Goal: Task Accomplishment & Management: Manage account settings

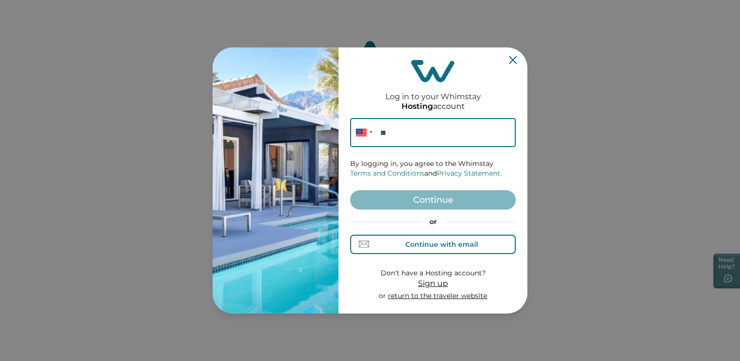
click at [407, 236] on button "Continue with email" at bounding box center [433, 244] width 166 height 19
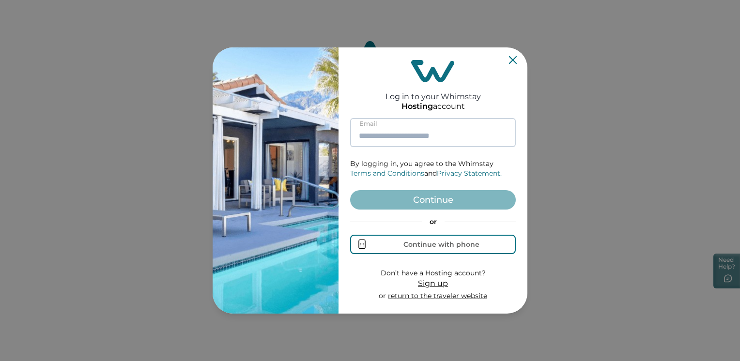
click at [379, 138] on input at bounding box center [433, 132] width 166 height 29
paste input "**********"
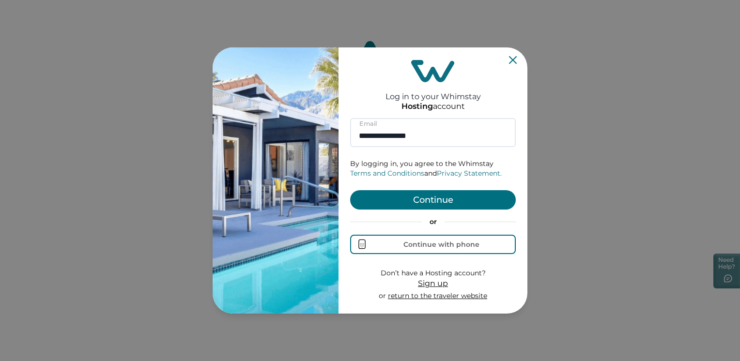
type input "**********"
click at [357, 195] on button "Continue" at bounding box center [433, 199] width 166 height 19
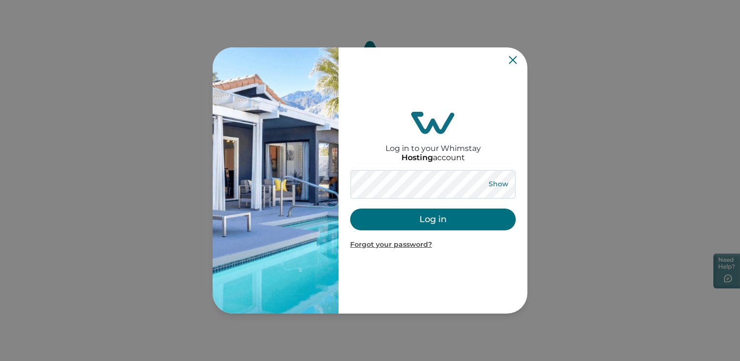
click at [500, 185] on button "Show" at bounding box center [498, 185] width 35 height 14
click at [387, 220] on button "Log in" at bounding box center [433, 220] width 166 height 22
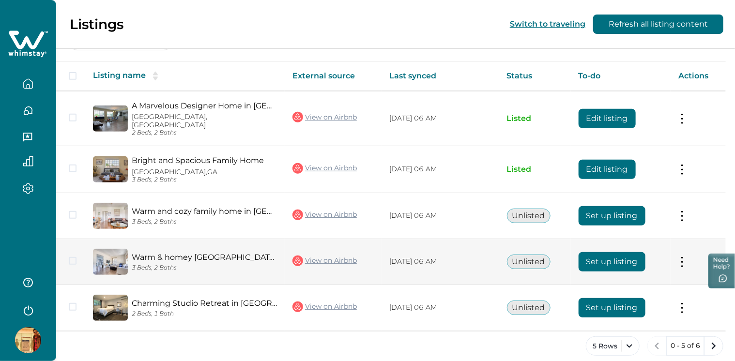
scroll to position [151, 0]
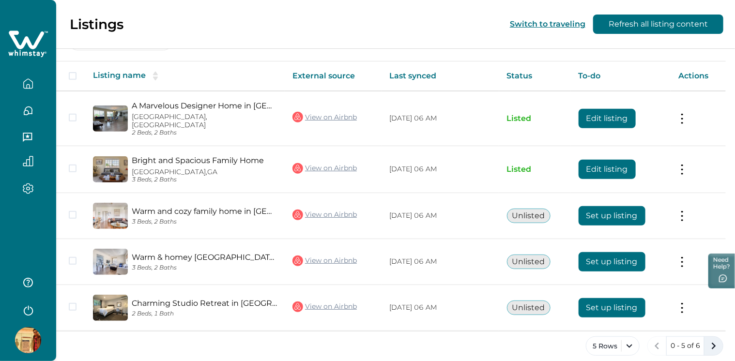
click at [707, 340] on icon "next page" at bounding box center [714, 347] width 14 height 14
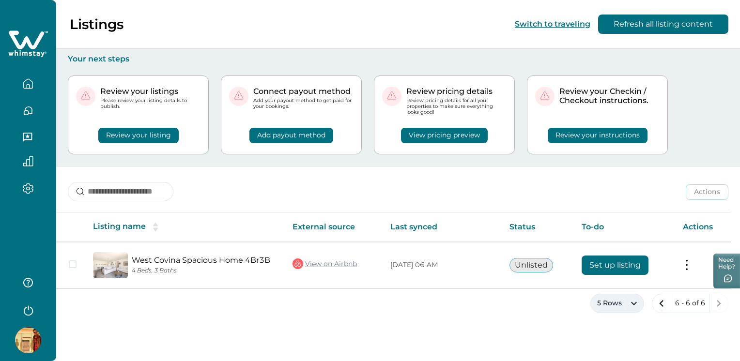
click at [617, 308] on button "5 Rows" at bounding box center [618, 303] width 54 height 19
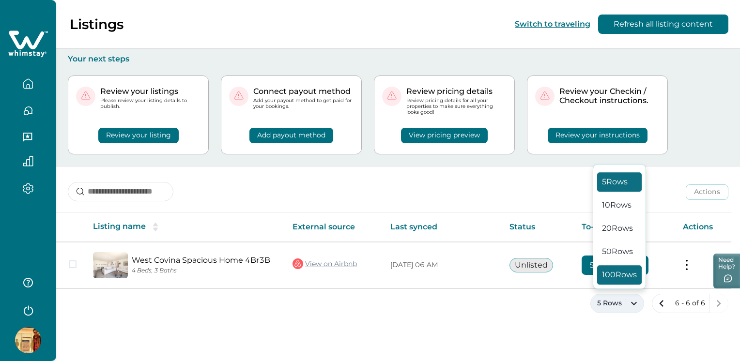
click at [616, 277] on button "100 Rows" at bounding box center [619, 275] width 45 height 19
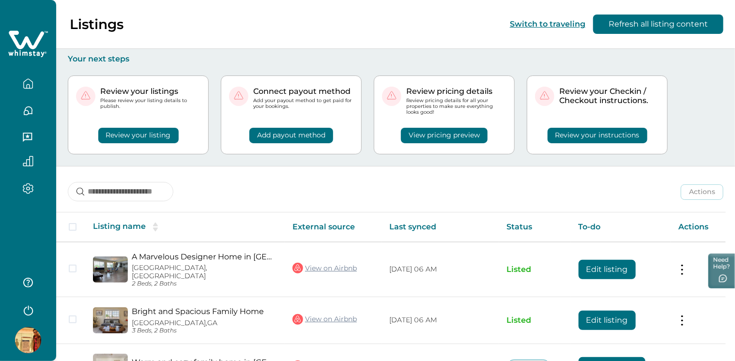
click at [661, 33] on button "Refresh all listing content" at bounding box center [659, 24] width 130 height 19
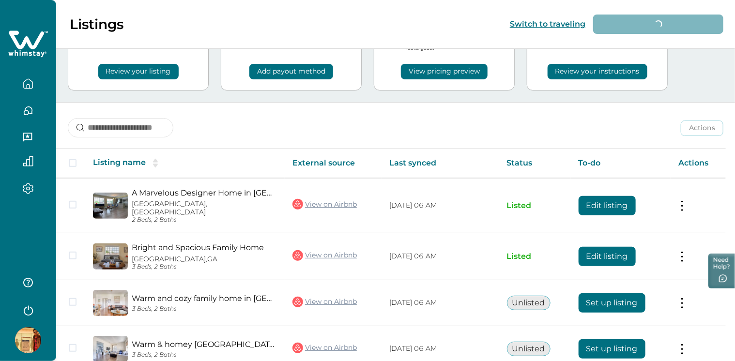
scroll to position [194, 0]
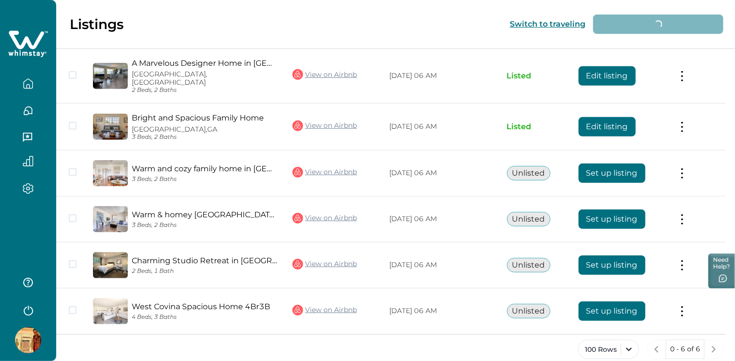
click at [32, 229] on div at bounding box center [28, 180] width 56 height 361
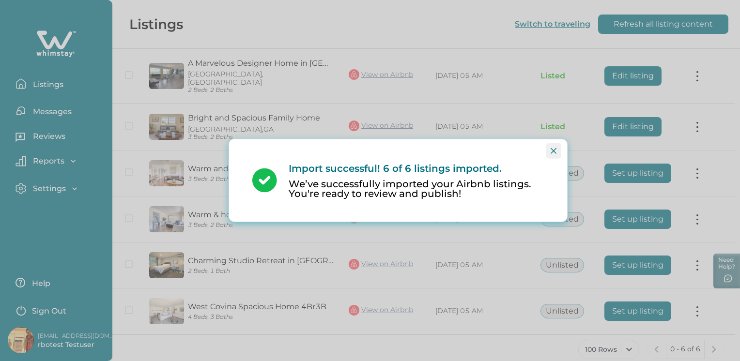
click at [559, 152] on button "Close" at bounding box center [554, 151] width 16 height 16
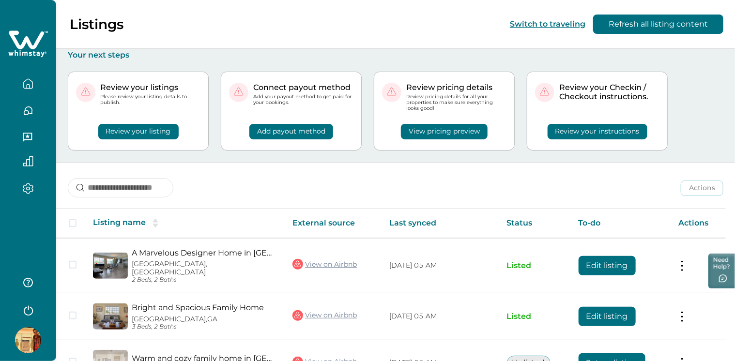
scroll to position [198, 0]
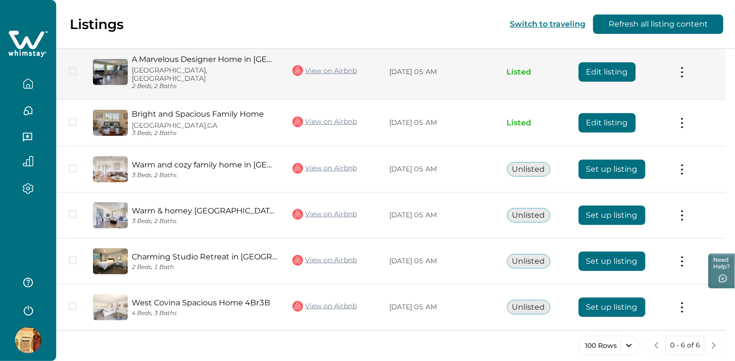
click at [173, 62] on link "A Marvelous Designer Home in [GEOGRAPHIC_DATA]" at bounding box center [204, 59] width 145 height 9
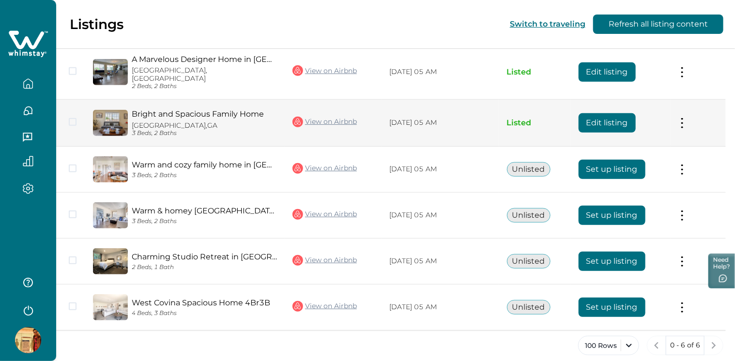
click at [157, 109] on link "Bright and Spacious Family Home" at bounding box center [204, 113] width 145 height 9
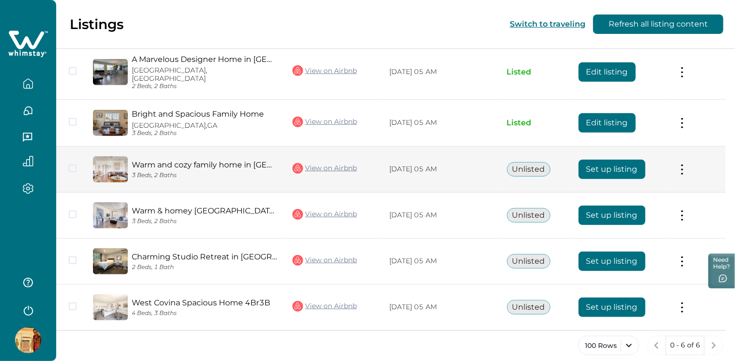
click at [156, 160] on link "Warm and cozy family home in [GEOGRAPHIC_DATA] - 3B2B" at bounding box center [204, 164] width 145 height 9
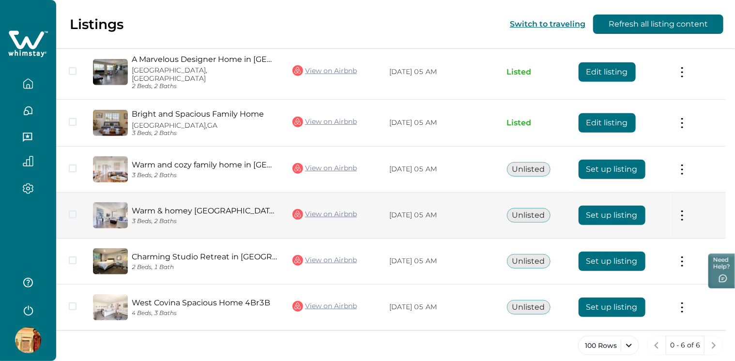
click at [166, 203] on div "Warm & homey [GEOGRAPHIC_DATA] Home near [GEOGRAPHIC_DATA] - 3B2B 3 Beds, 2 Bat…" at bounding box center [185, 216] width 184 height 26
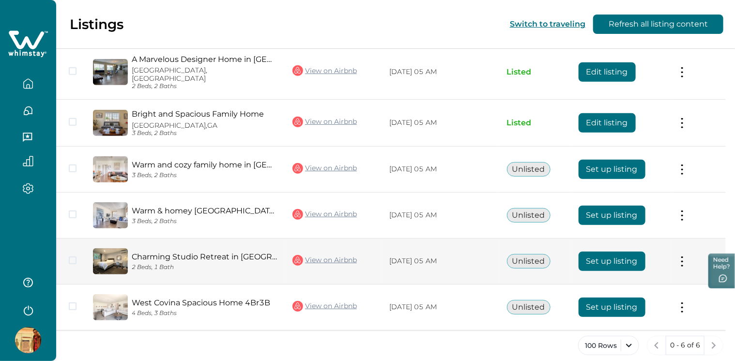
click at [159, 252] on link "Charming Studio Retreat in [GEOGRAPHIC_DATA] ★ Superhost ★" at bounding box center [204, 256] width 145 height 9
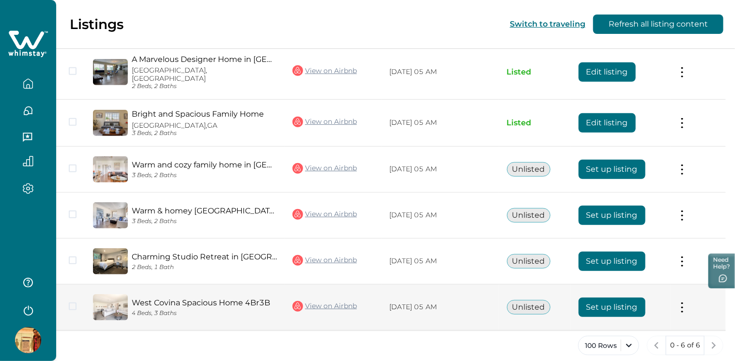
click at [162, 298] on link "West Covina Spacious Home 4Br3B" at bounding box center [204, 302] width 145 height 9
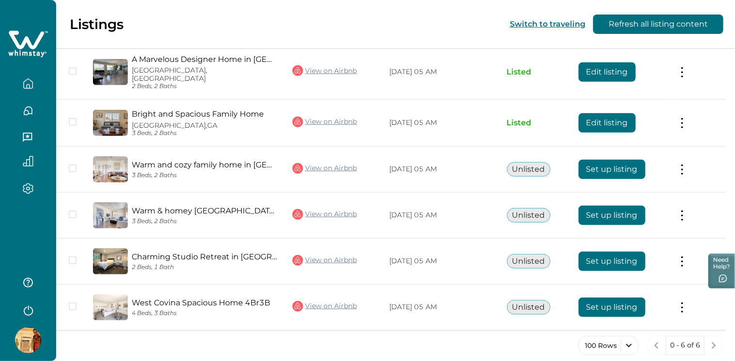
click at [28, 307] on icon "button" at bounding box center [28, 310] width 15 height 15
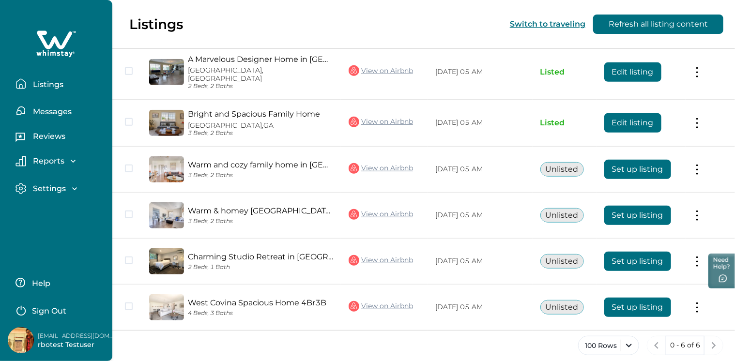
click at [47, 311] on p "Sign Out" at bounding box center [49, 312] width 34 height 10
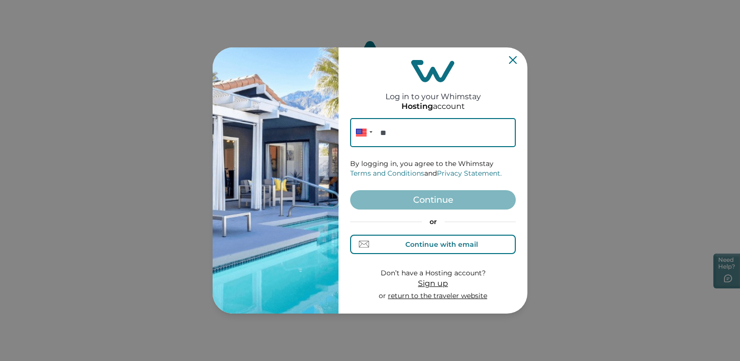
click at [444, 239] on div "Continue with email" at bounding box center [434, 244] width 90 height 10
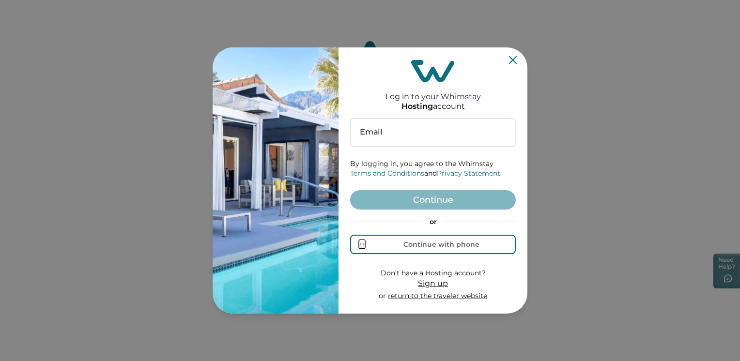
click at [382, 117] on div "Log in to your Whimstay Hosting account Email By logging in, you agree to the W…" at bounding box center [433, 180] width 166 height 259
click at [387, 132] on input at bounding box center [433, 132] width 166 height 29
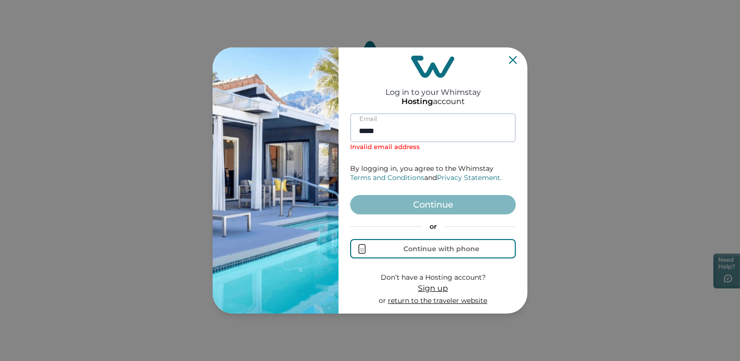
type input "**********"
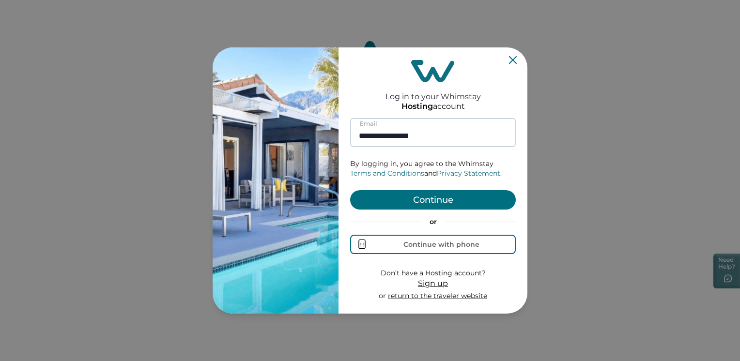
click at [350, 190] on button "Continue" at bounding box center [433, 199] width 166 height 19
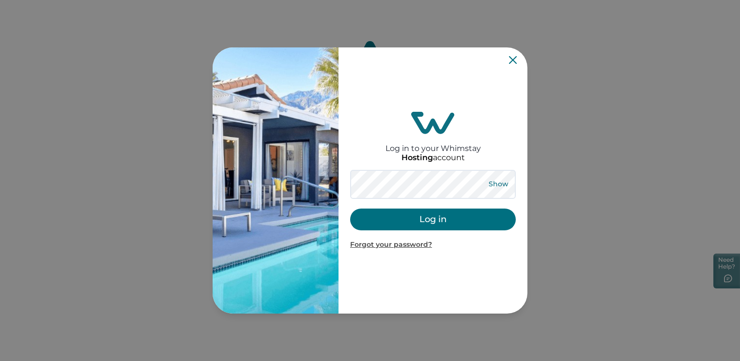
click at [501, 183] on button "Show" at bounding box center [498, 185] width 35 height 14
click at [399, 225] on button "Log in" at bounding box center [433, 220] width 166 height 22
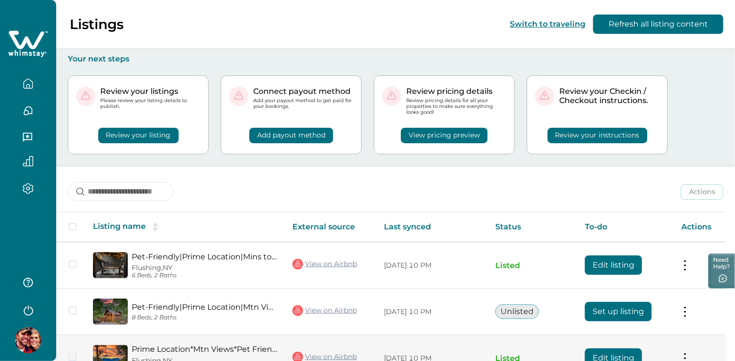
scroll to position [106, 0]
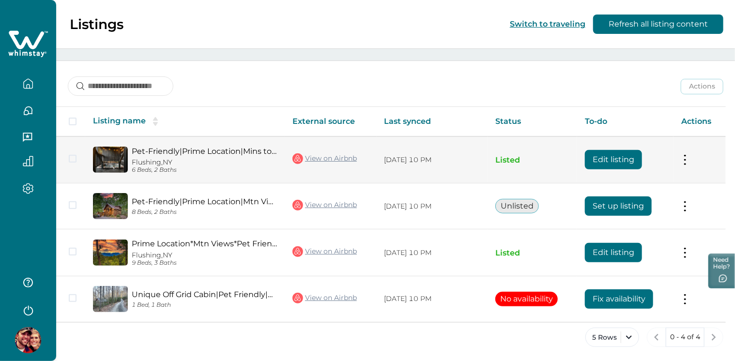
click at [172, 153] on link "Pet-Friendly|Prime Location|Mins to [GEOGRAPHIC_DATA]|Hot tub" at bounding box center [204, 151] width 145 height 9
click at [617, 156] on button "Edit listing" at bounding box center [613, 159] width 57 height 19
